Goal: Information Seeking & Learning: Understand process/instructions

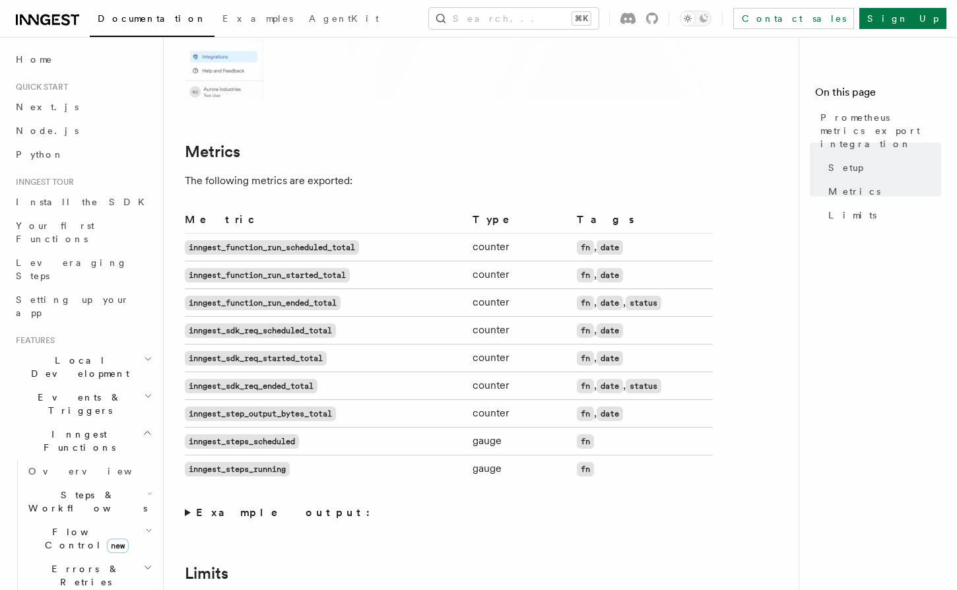
scroll to position [750, 0]
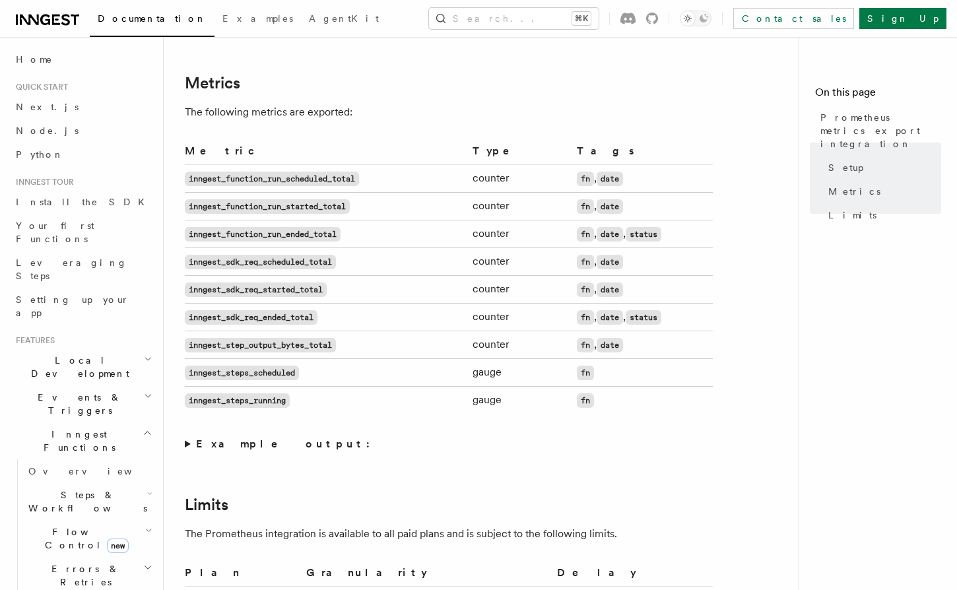
click at [351, 122] on article "Platform Monitor Prometheus metrics export integration Inngest supports exporti…" at bounding box center [486, 138] width 603 height 1661
click at [315, 176] on code "inngest_function_run_scheduled_total" at bounding box center [272, 179] width 174 height 15
copy code "inngest_function_run_scheduled_total"
